Goal: Information Seeking & Learning: Compare options

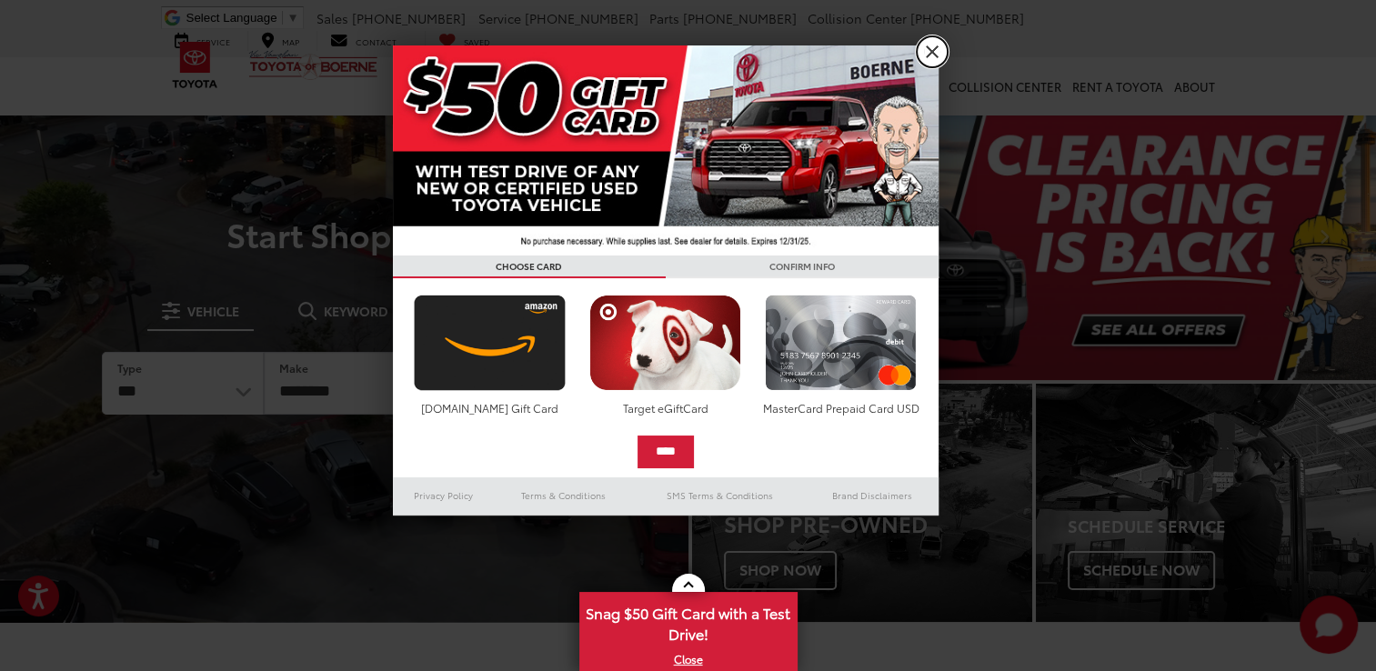
click at [931, 53] on link "X" at bounding box center [932, 51] width 31 height 31
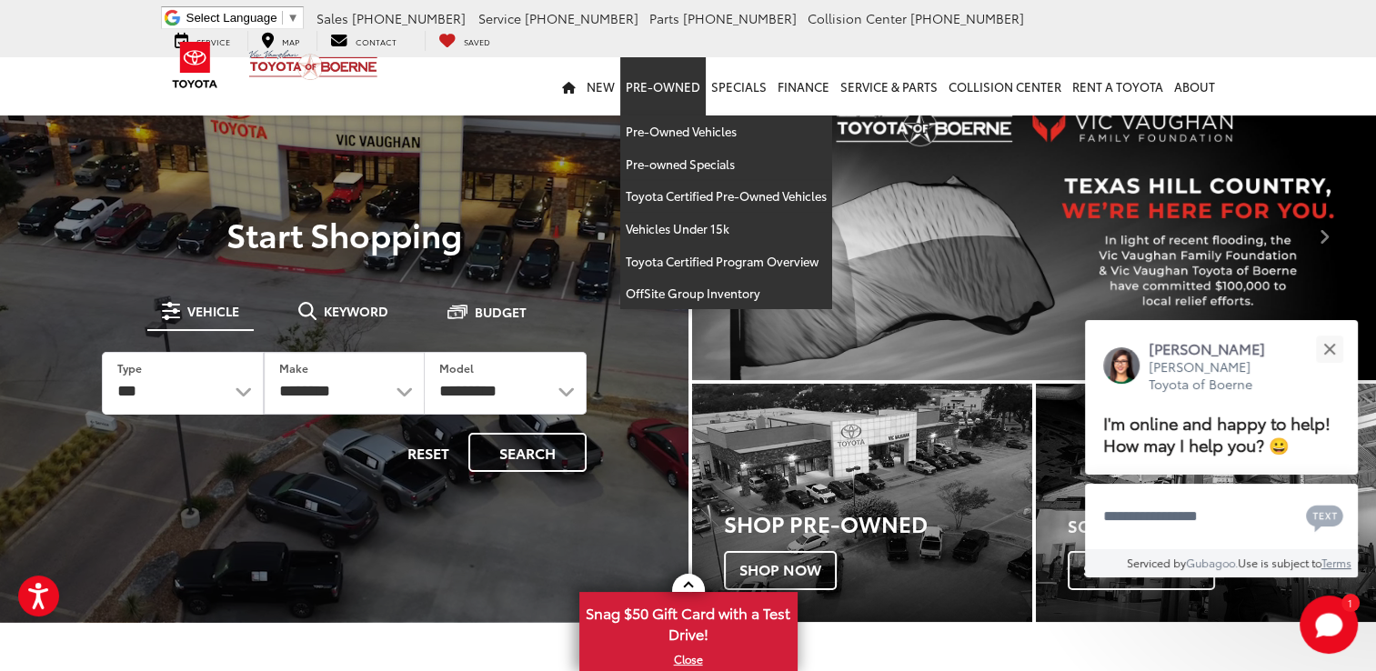
click at [662, 94] on link "Pre-Owned" at bounding box center [662, 86] width 85 height 58
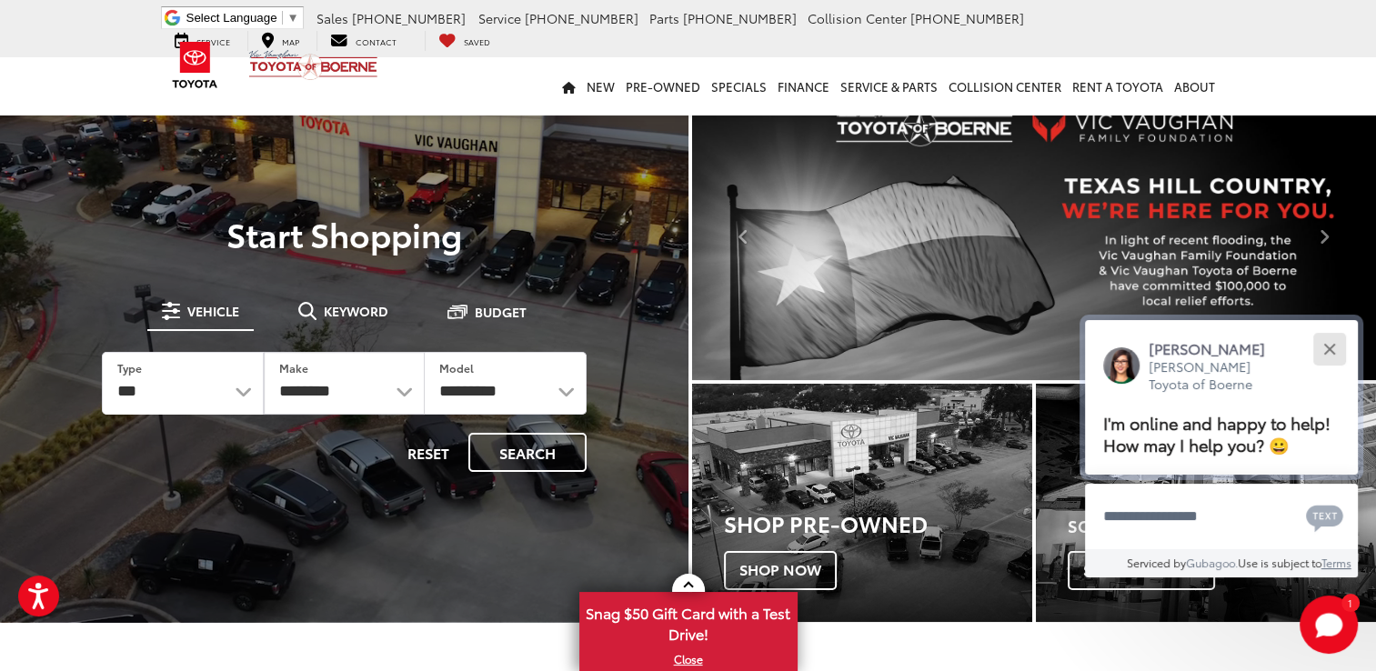
click at [1336, 337] on button "Close" at bounding box center [1328, 348] width 39 height 39
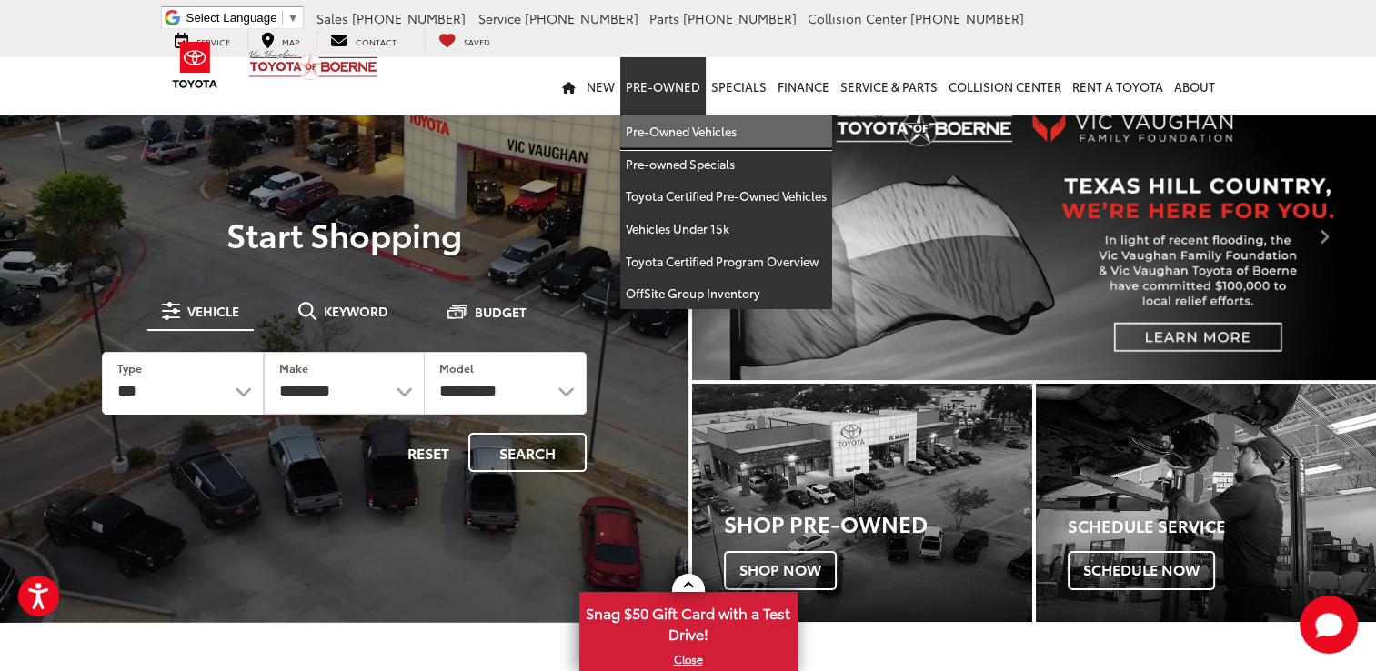
click at [662, 125] on link "Pre-Owned Vehicles" at bounding box center [726, 131] width 212 height 33
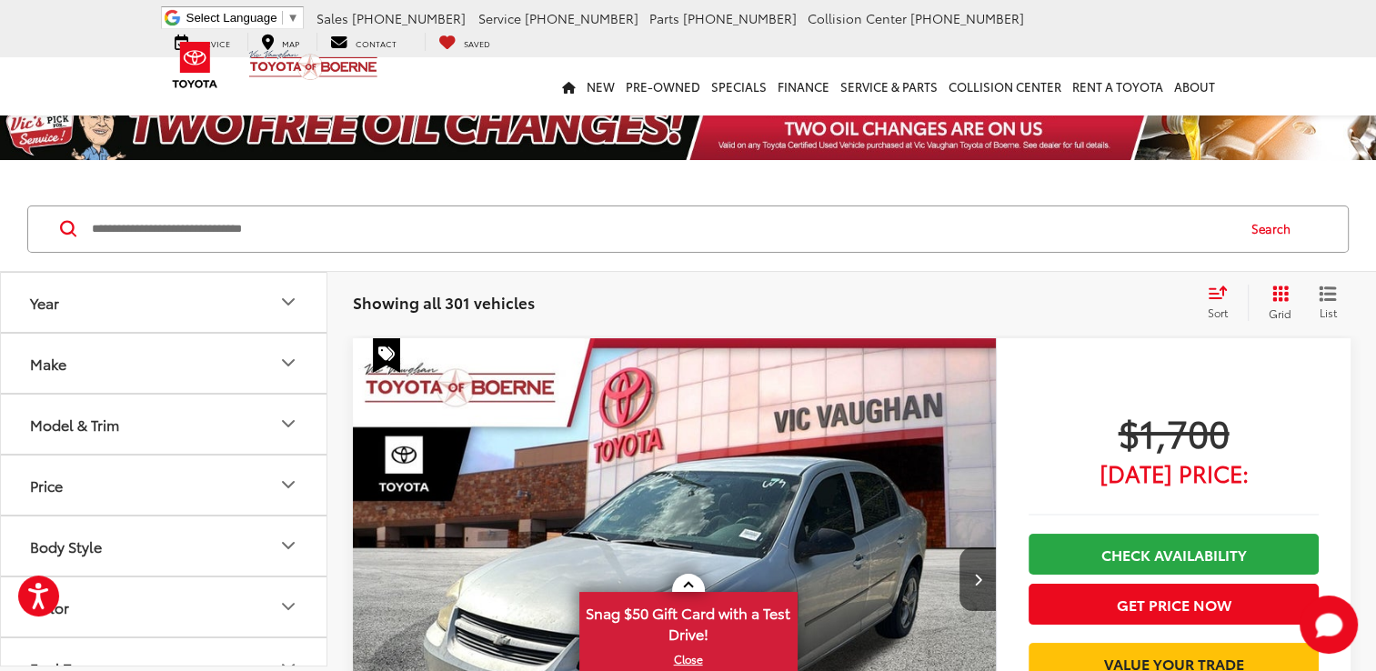
click at [288, 358] on icon "Make" at bounding box center [288, 363] width 22 height 22
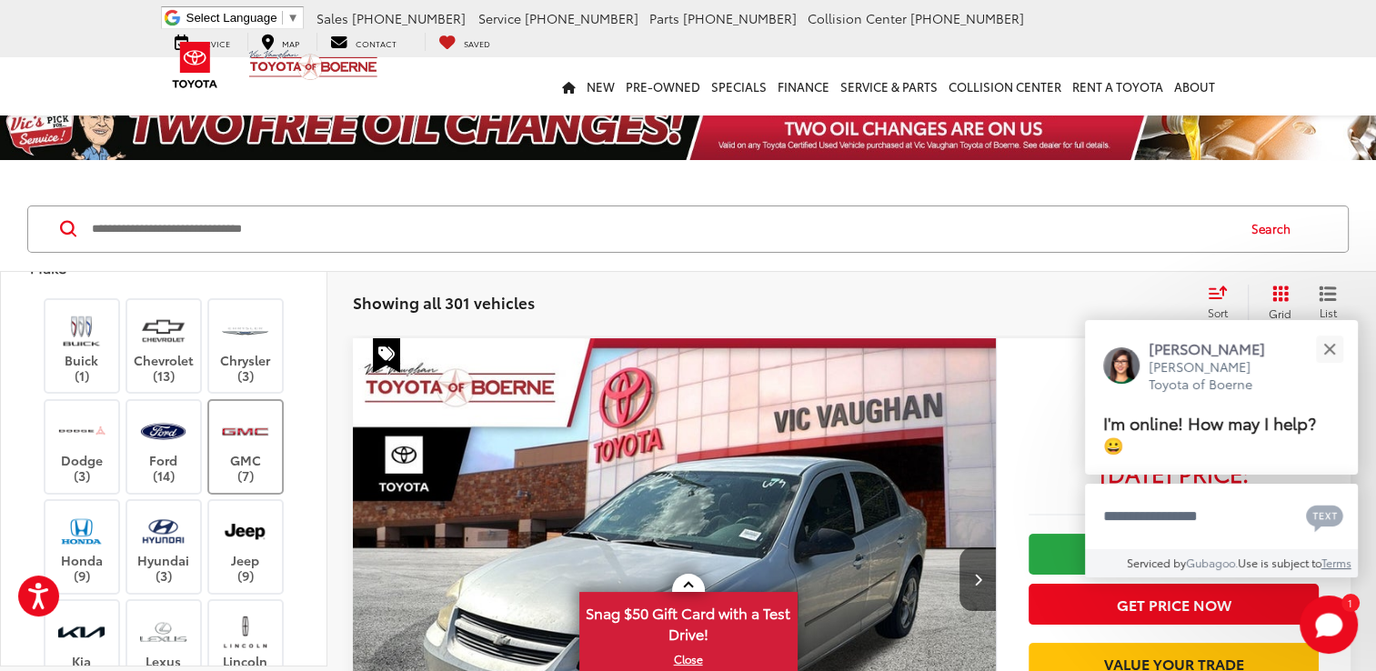
scroll to position [97, 0]
click at [89, 540] on img at bounding box center [81, 530] width 50 height 43
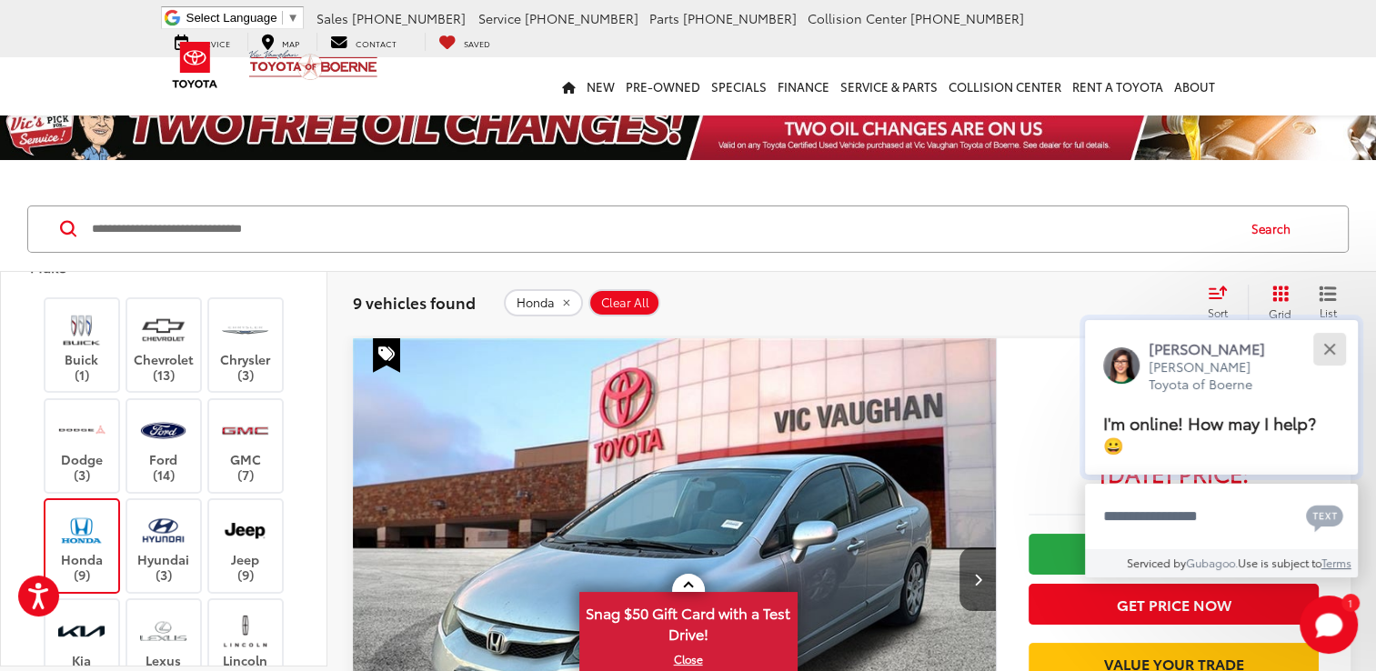
click at [1338, 350] on button "Close" at bounding box center [1328, 348] width 39 height 39
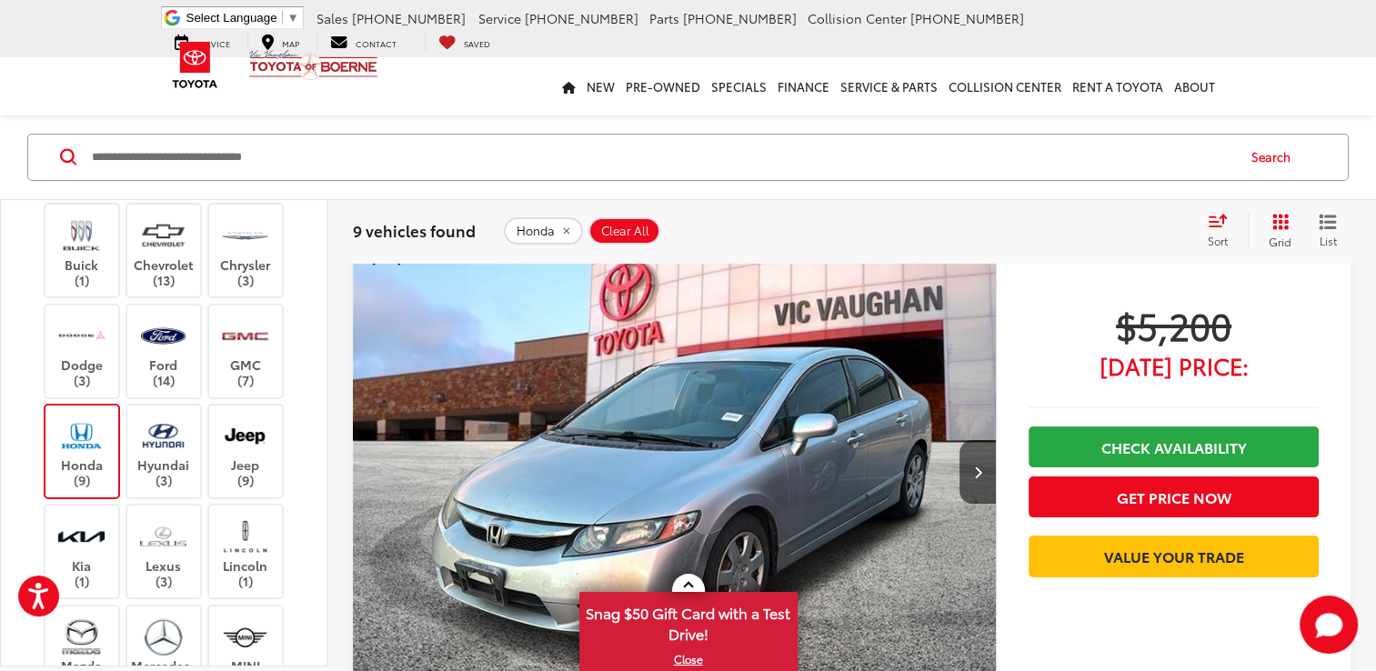
scroll to position [109, 0]
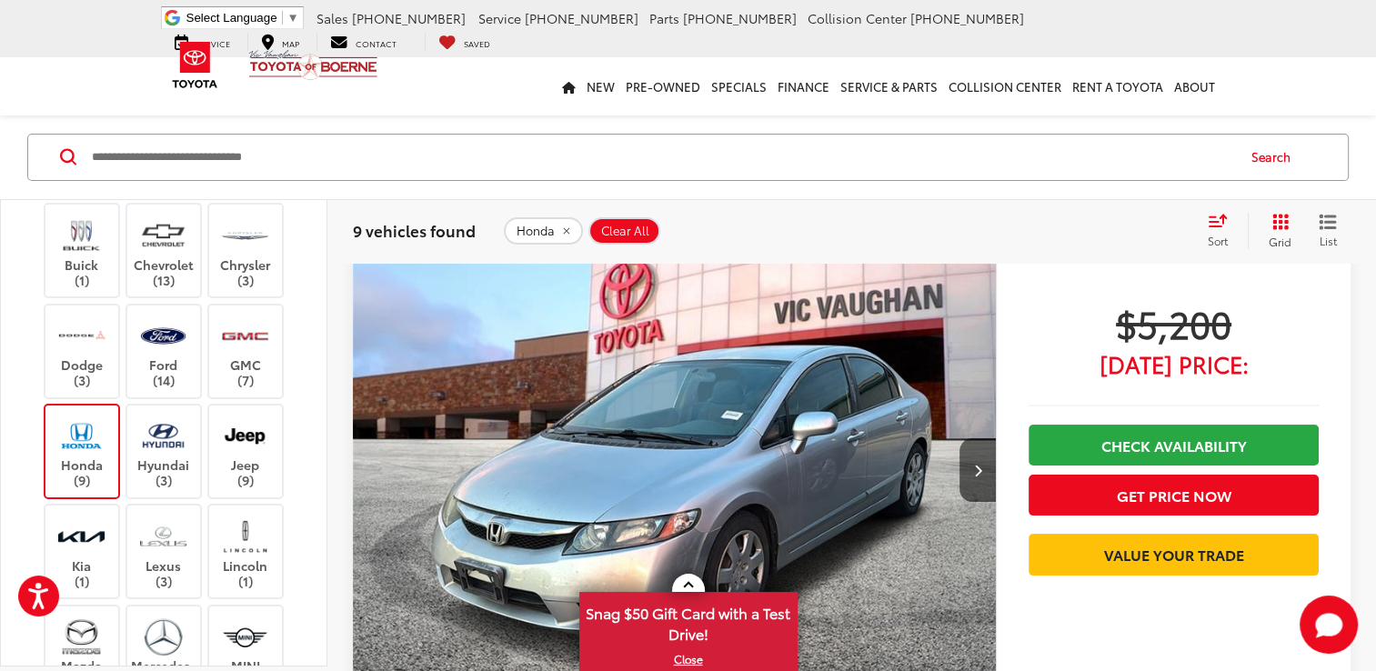
click at [1276, 230] on button "Grid" at bounding box center [1276, 230] width 57 height 36
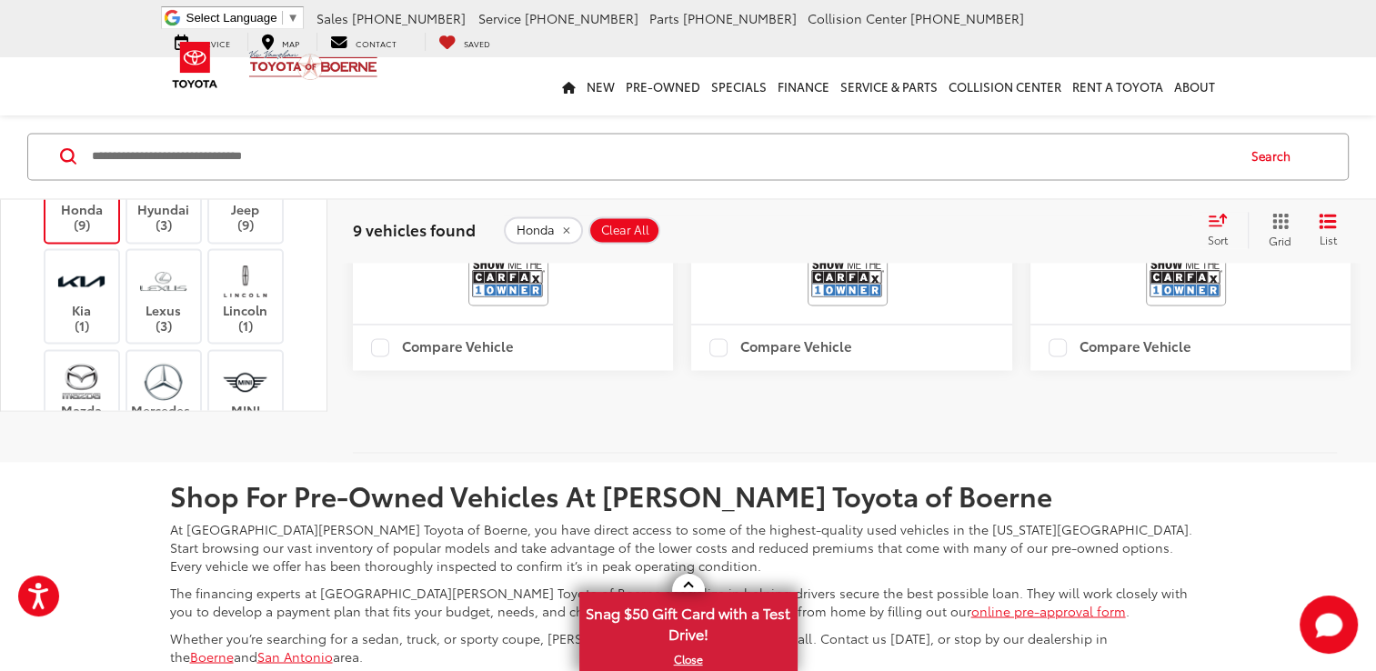
scroll to position [2910, 0]
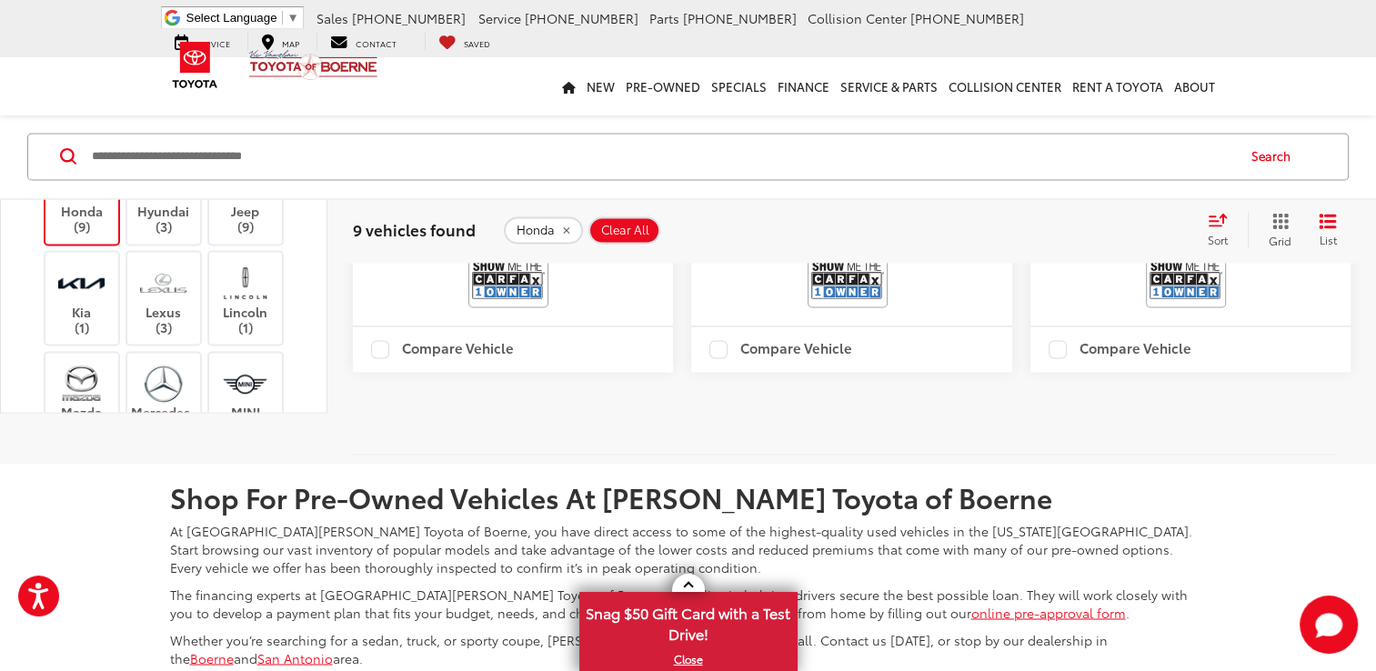
click at [89, 204] on img at bounding box center [81, 182] width 50 height 43
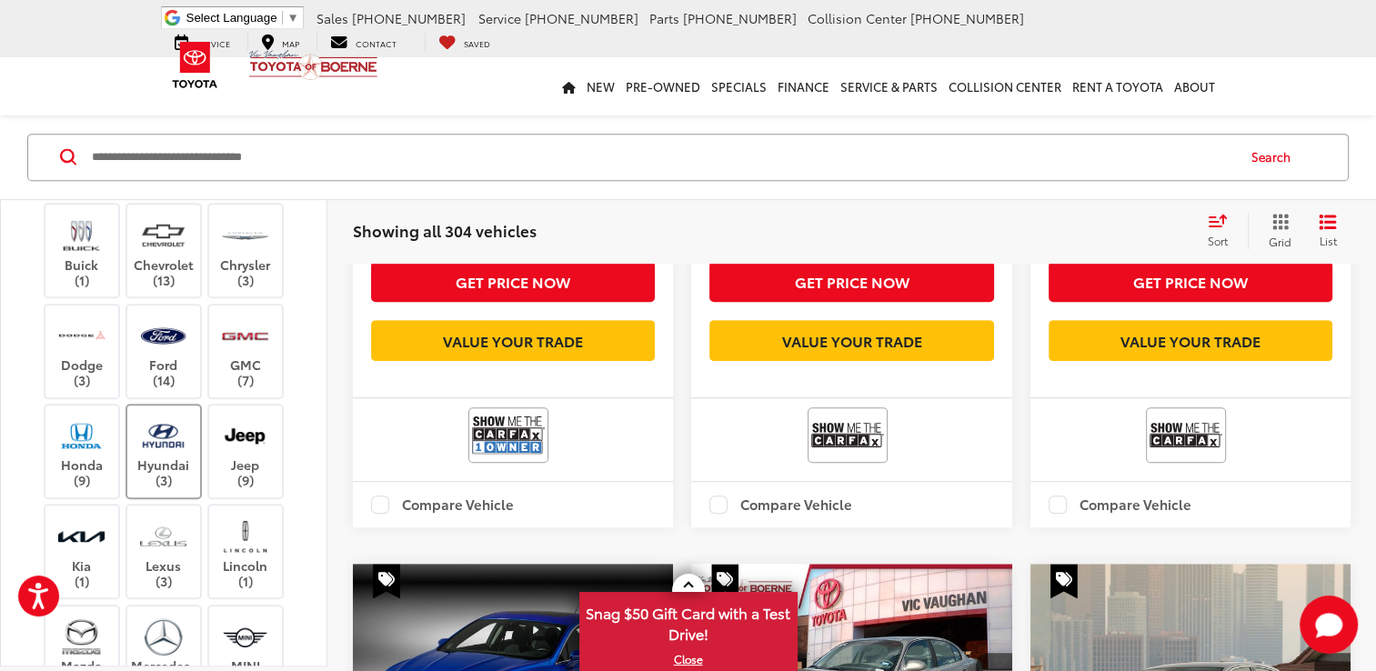
scroll to position [73, 0]
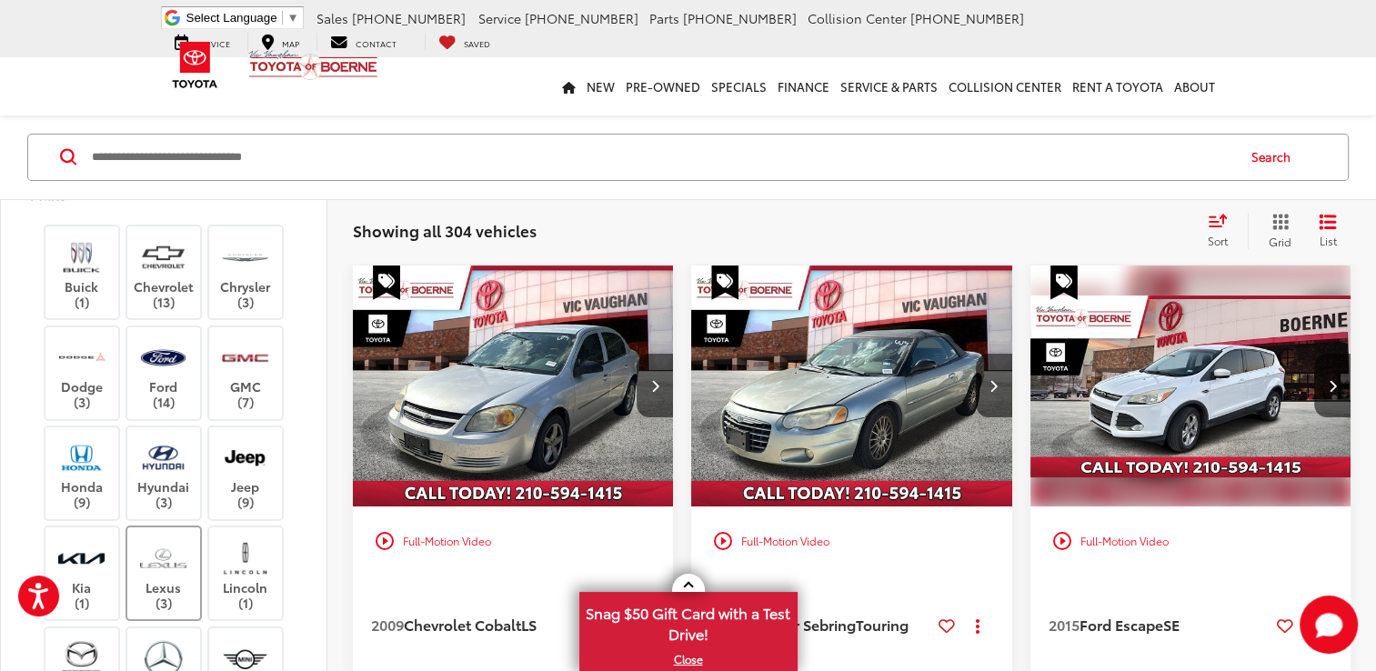
click at [160, 555] on img at bounding box center [163, 557] width 50 height 43
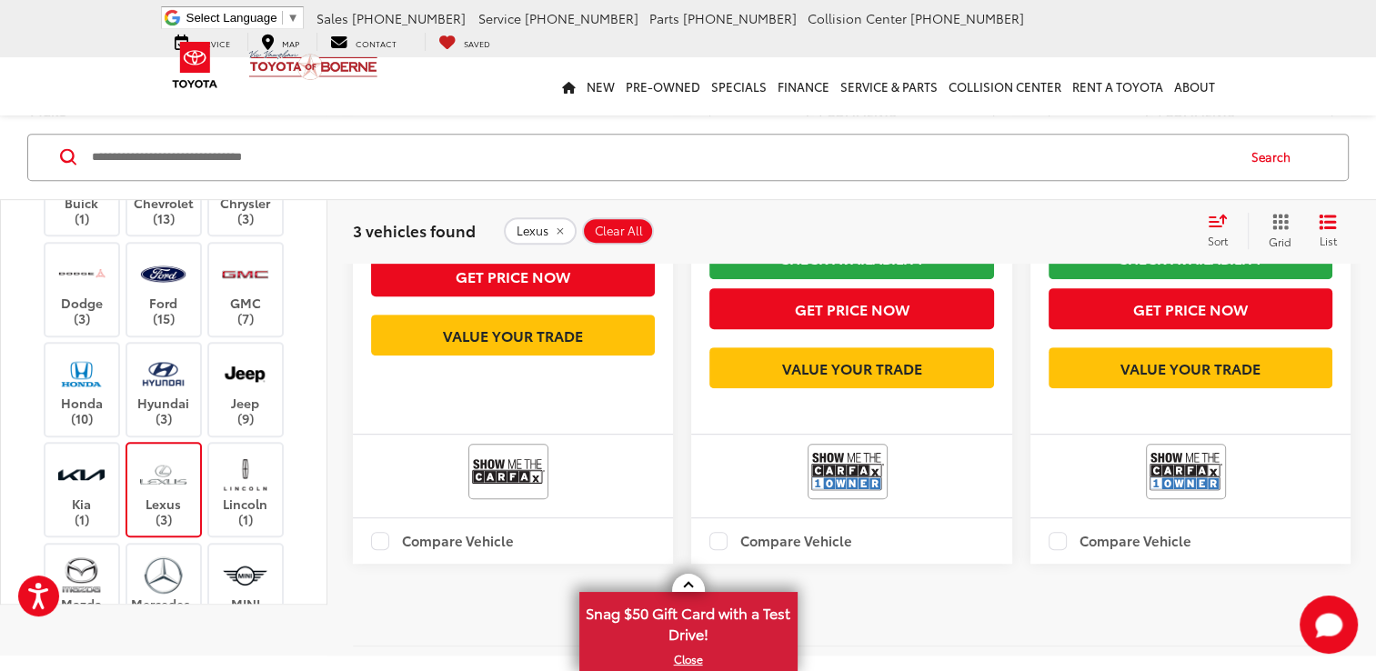
scroll to position [680, 0]
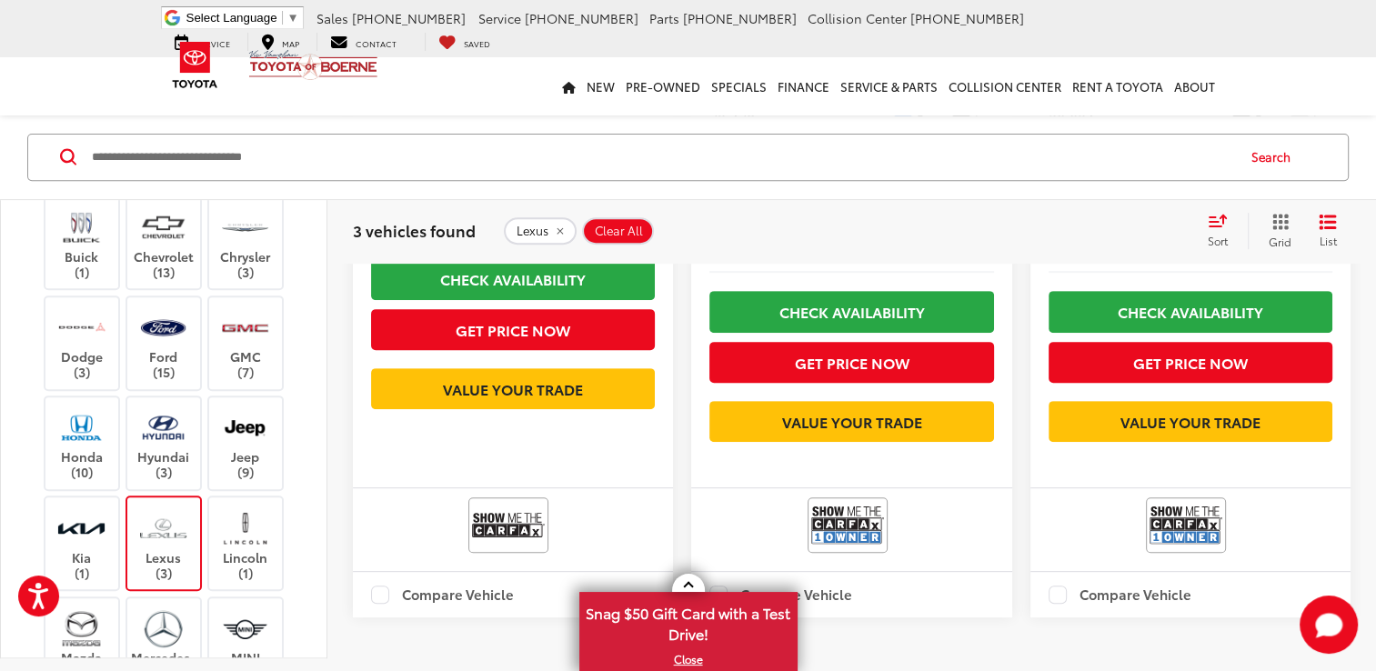
click at [153, 534] on img at bounding box center [163, 528] width 50 height 43
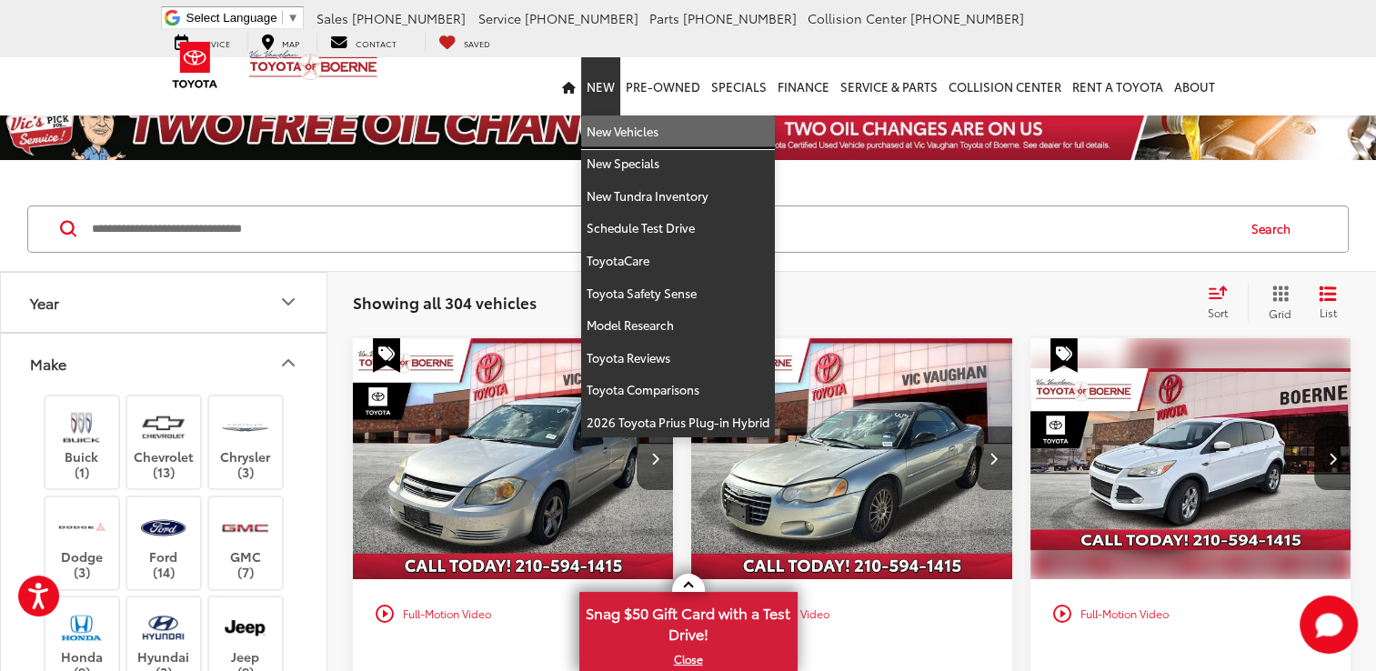
click at [614, 135] on link "New Vehicles" at bounding box center [678, 131] width 194 height 33
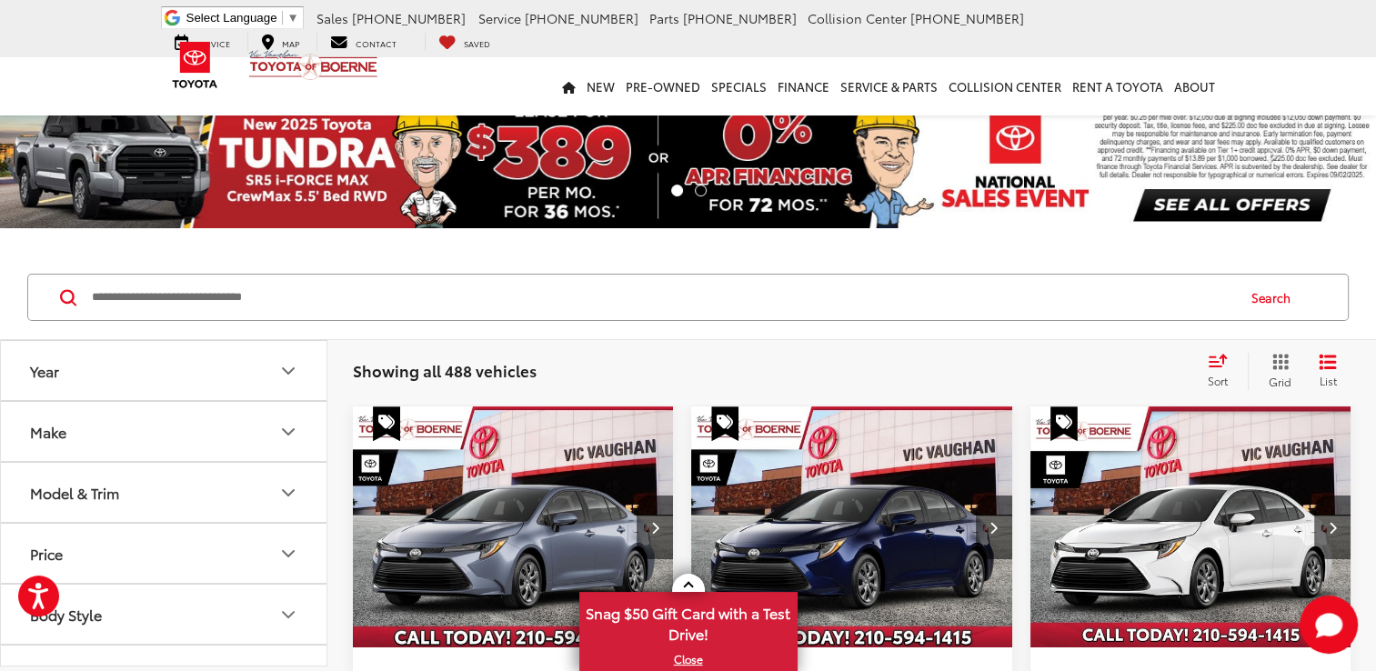
click at [293, 426] on icon "Make" at bounding box center [288, 432] width 22 height 22
click at [280, 431] on icon "Make" at bounding box center [288, 432] width 22 height 22
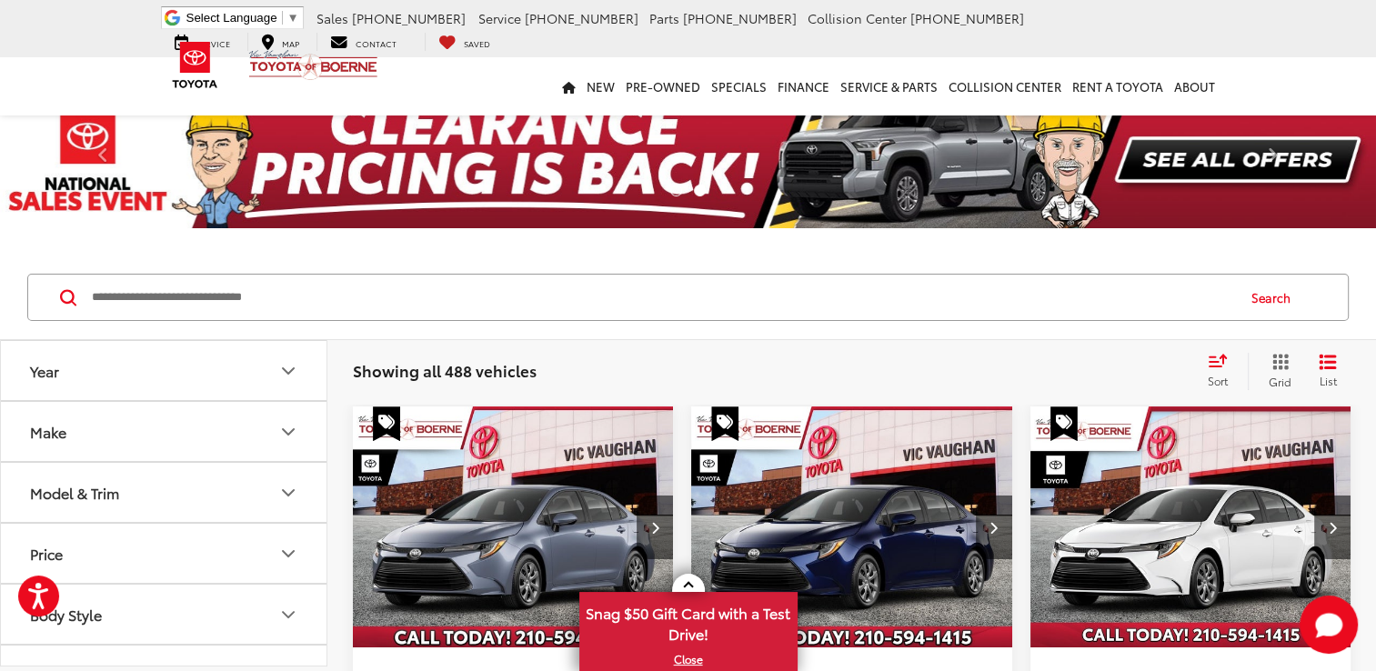
click at [293, 495] on icon "Model & Trim" at bounding box center [288, 493] width 22 height 22
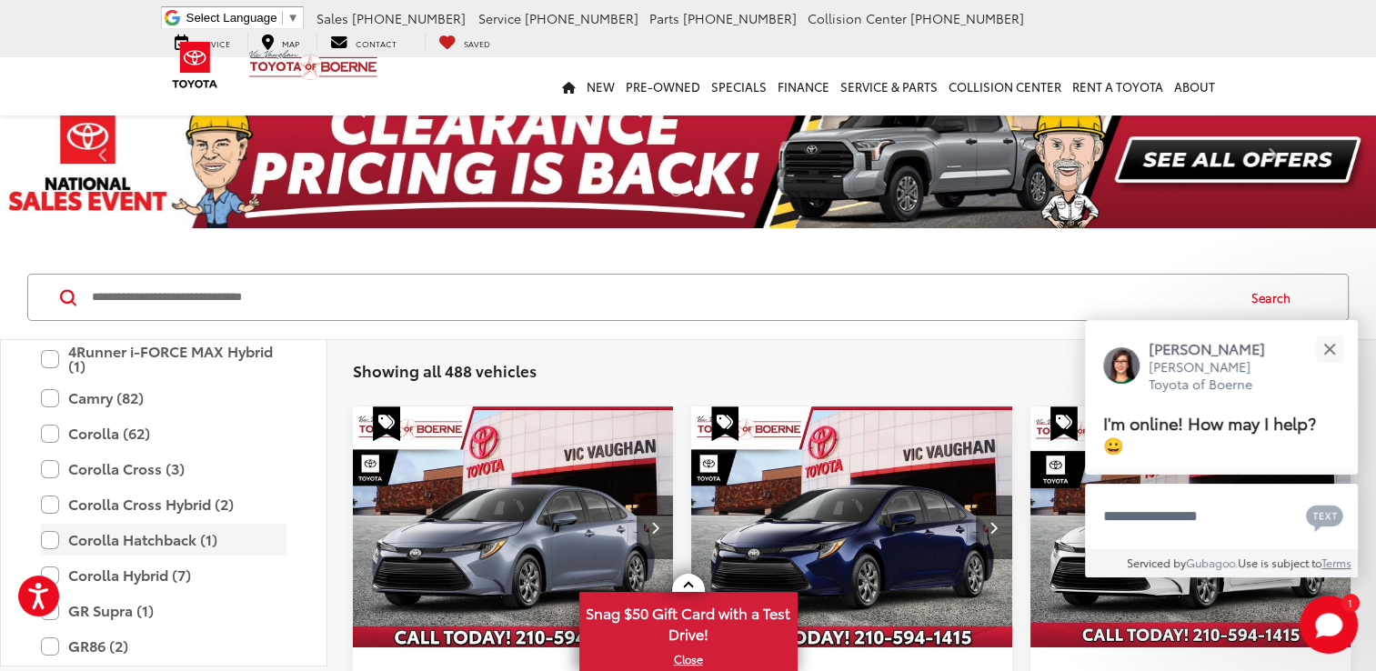
scroll to position [275, 0]
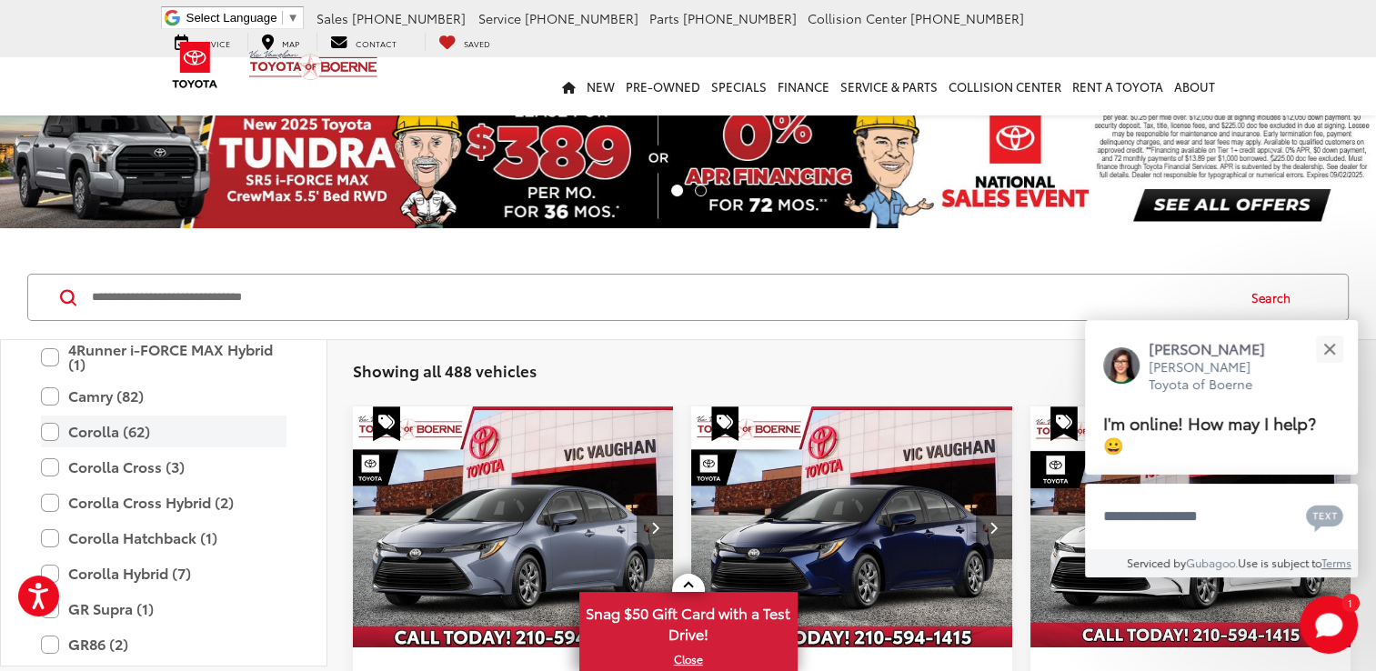
click at [45, 431] on label "Corolla (62)" at bounding box center [164, 432] width 246 height 32
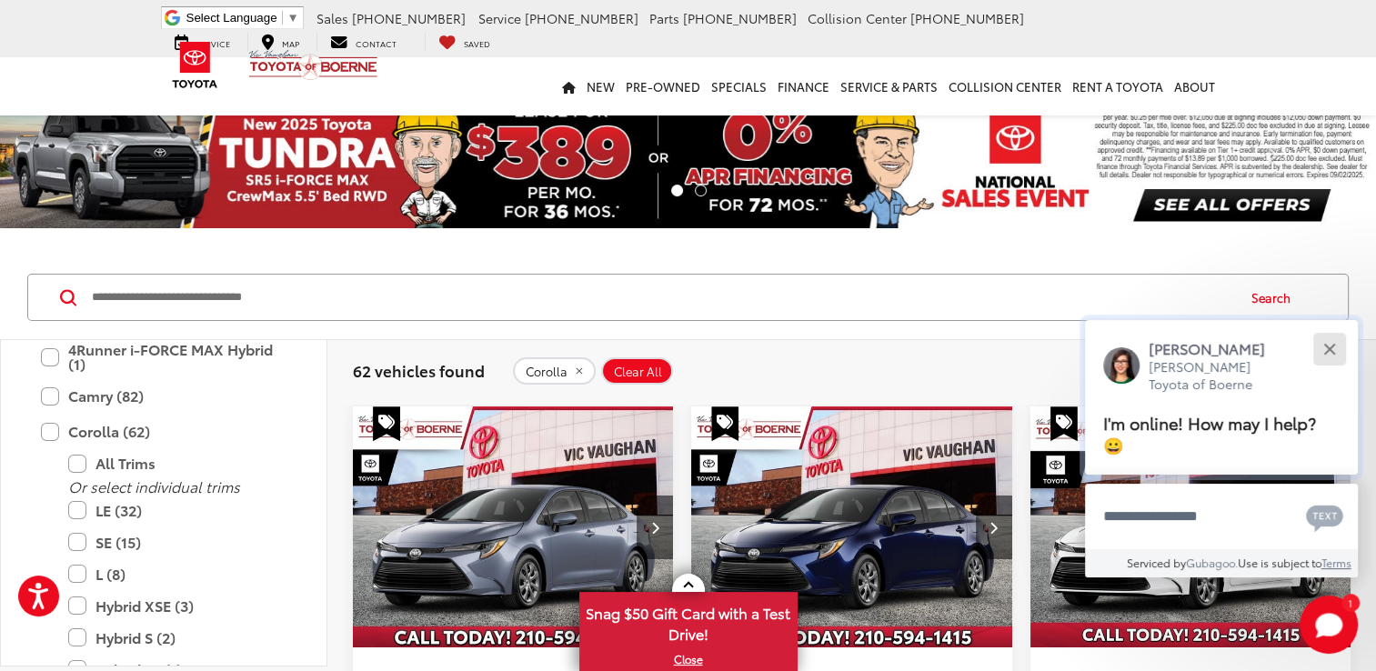
click at [1327, 355] on button "Close" at bounding box center [1328, 348] width 39 height 39
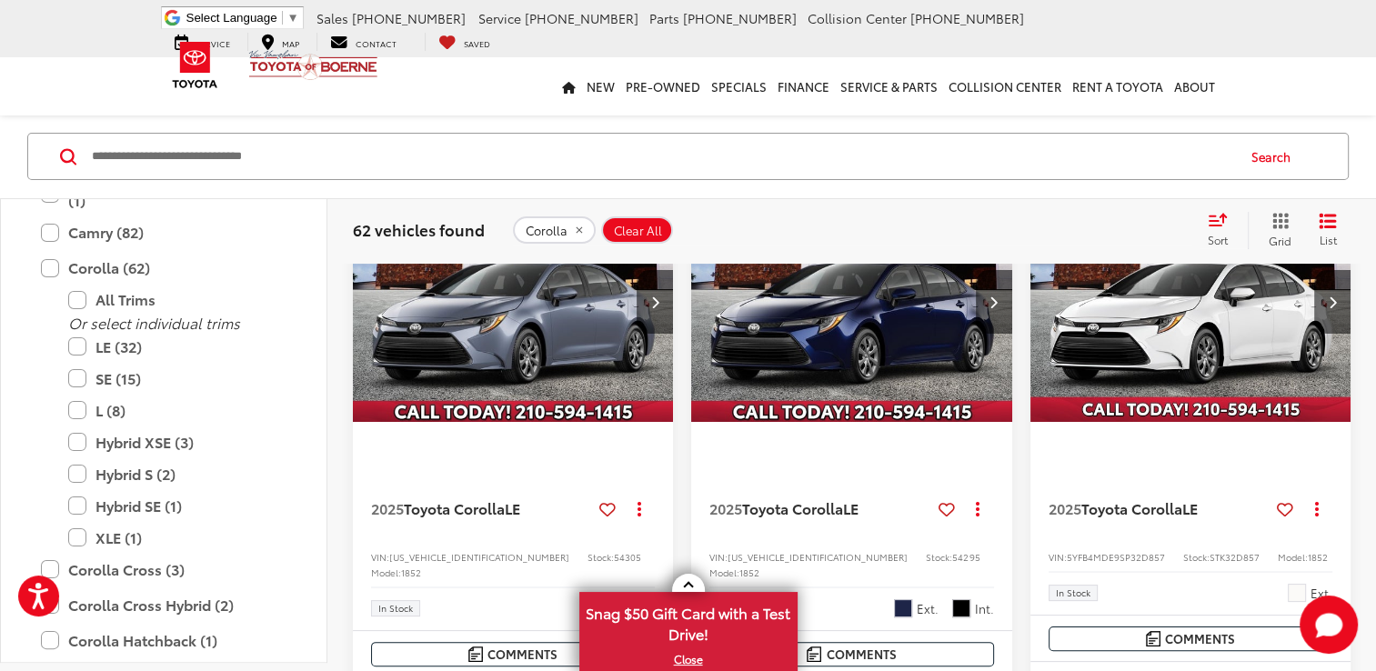
scroll to position [25, 0]
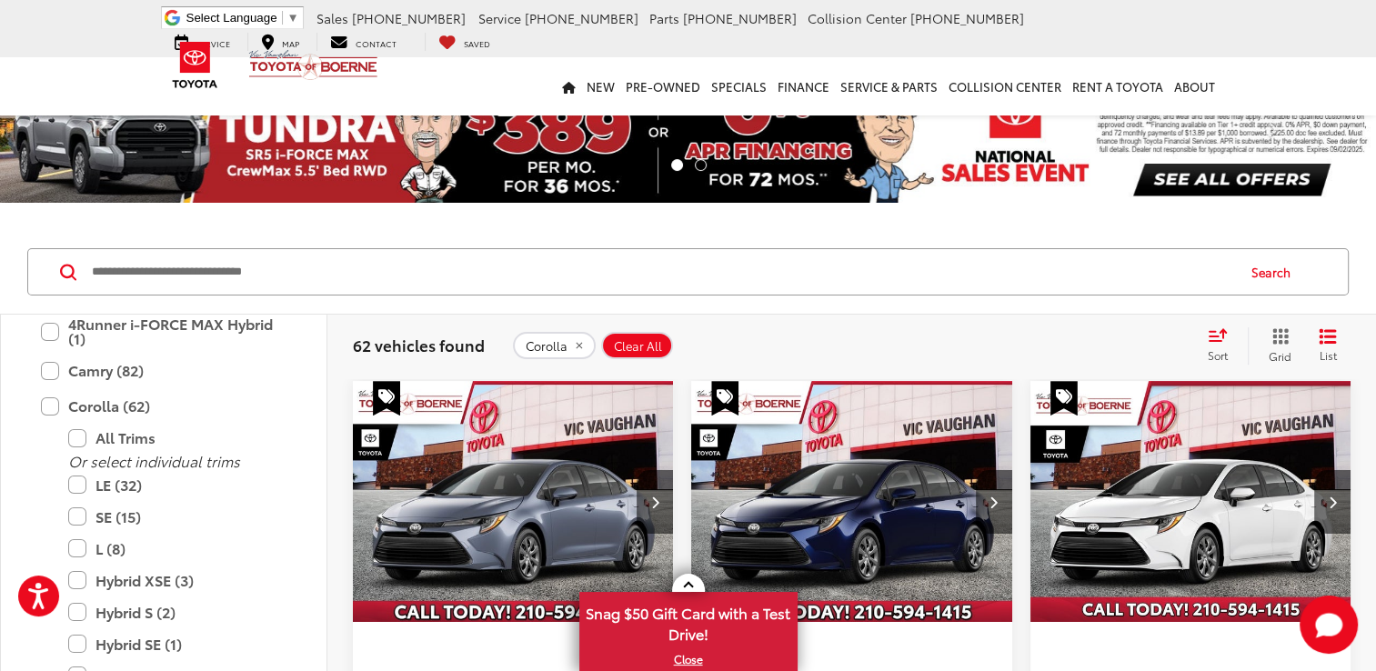
click at [1212, 357] on span "Sort" at bounding box center [1218, 354] width 20 height 15
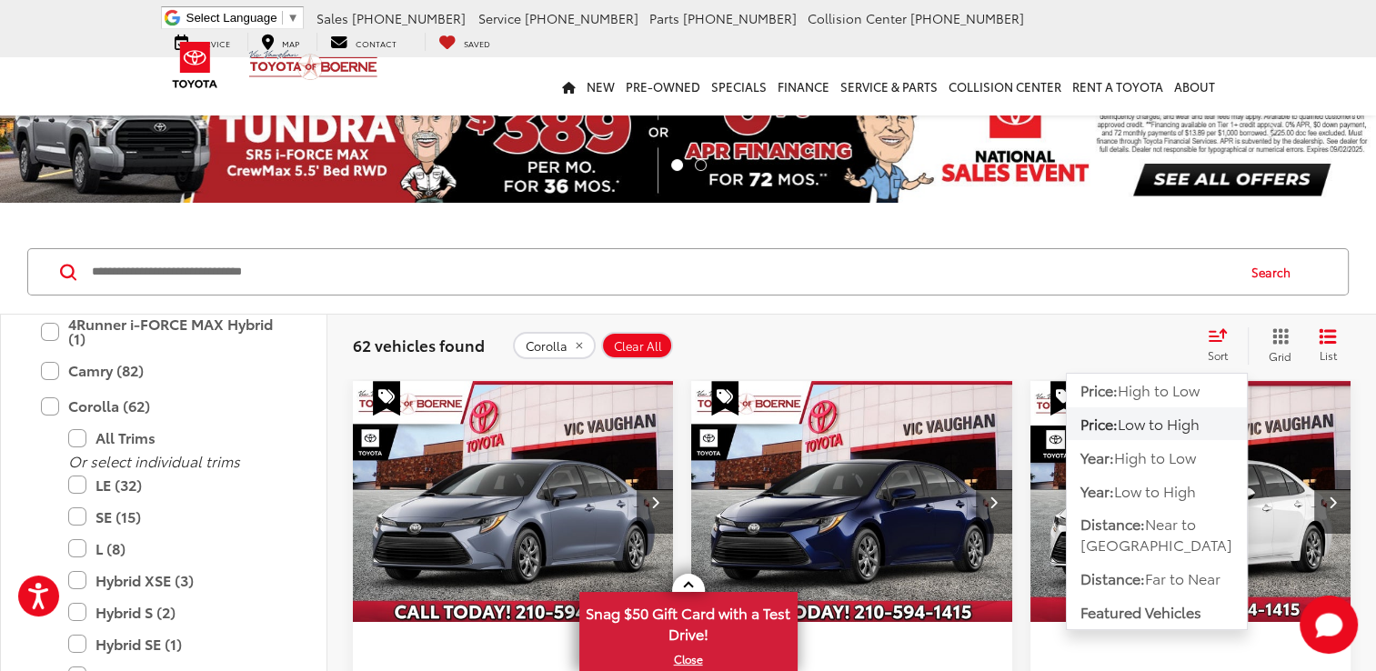
click at [1158, 420] on span "Low to High" at bounding box center [1159, 423] width 82 height 21
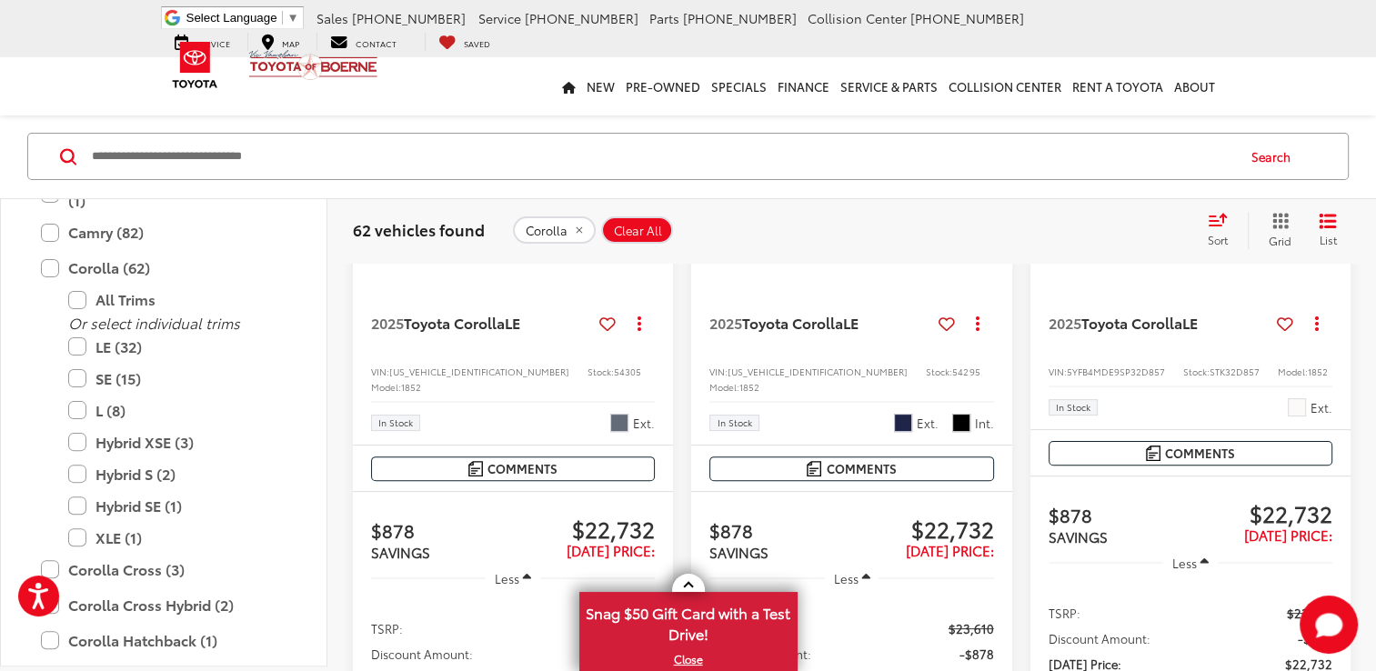
scroll to position [440, 0]
